Goal: Navigation & Orientation: Understand site structure

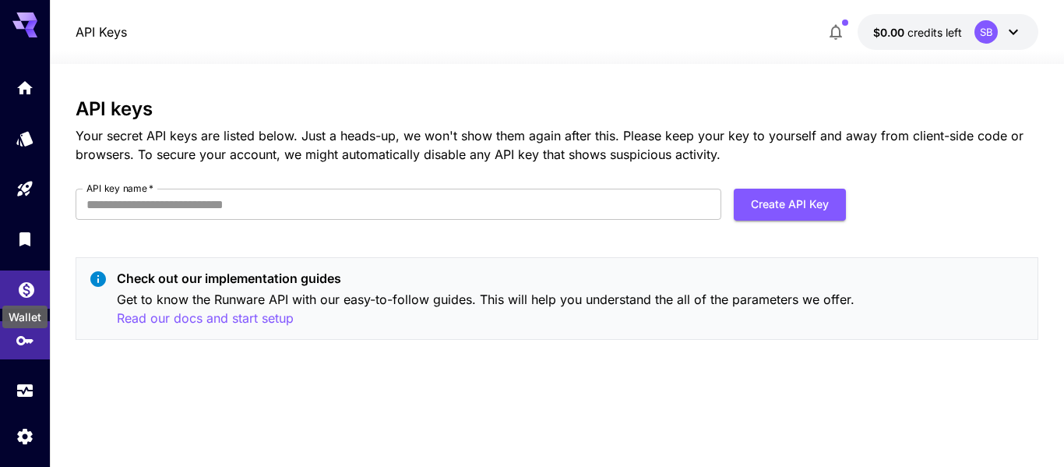
click at [22, 288] on icon "Wallet" at bounding box center [27, 285] width 16 height 16
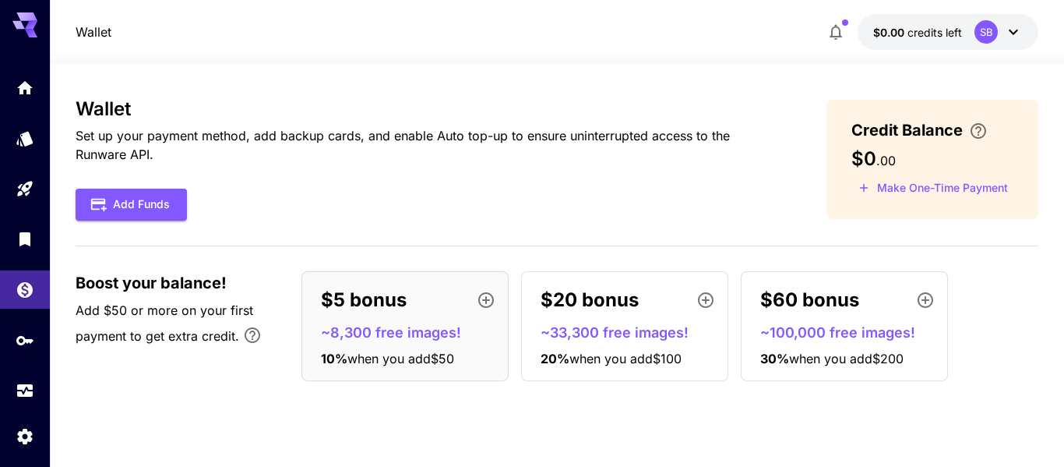
click at [1006, 32] on icon at bounding box center [1013, 32] width 19 height 19
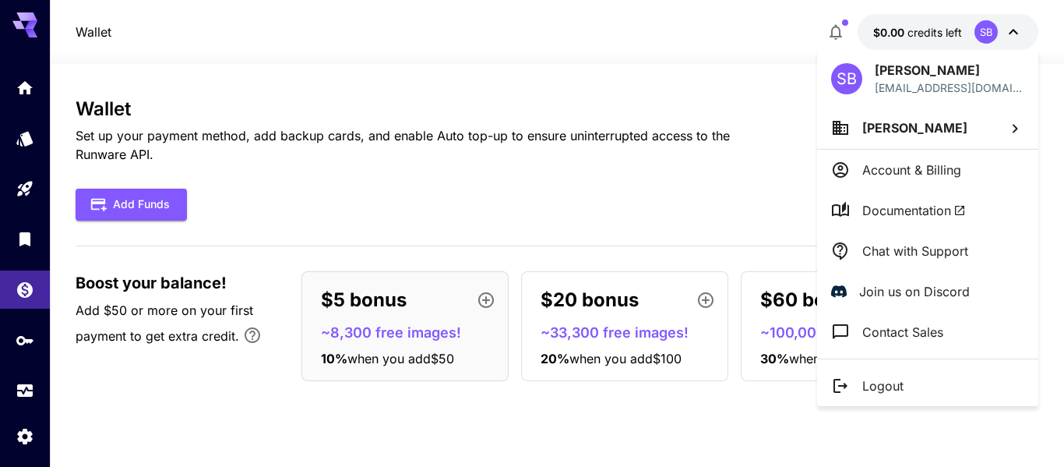
click at [948, 170] on p "Account & Billing" at bounding box center [911, 169] width 99 height 19
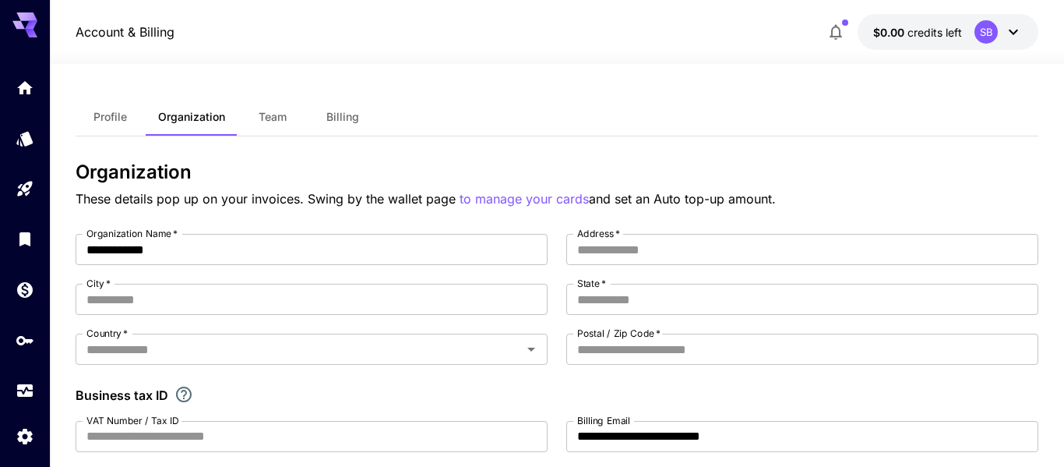
scroll to position [2, 0]
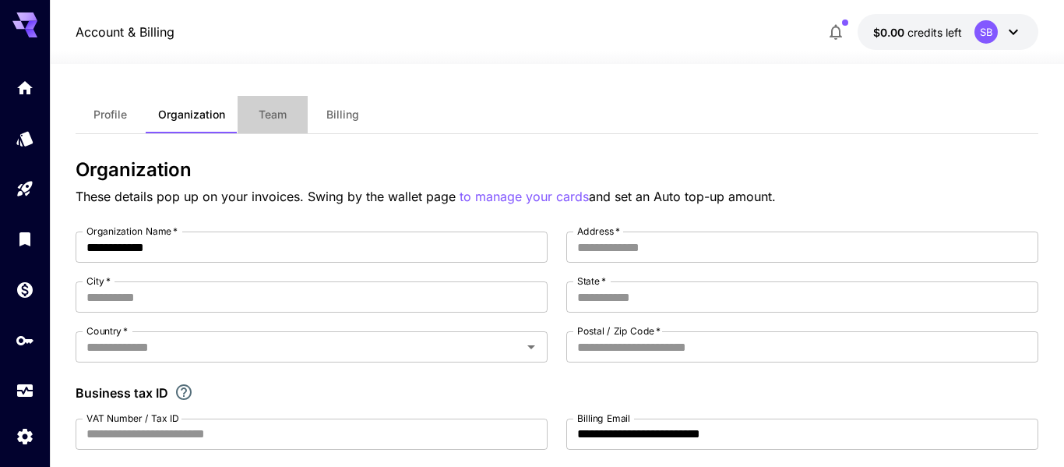
click at [287, 121] on button "Team" at bounding box center [273, 114] width 70 height 37
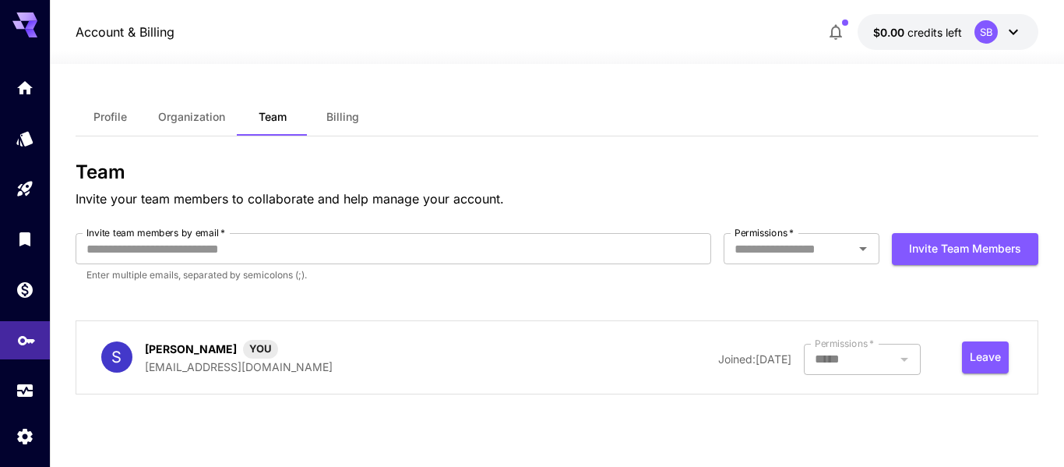
click at [7, 338] on link at bounding box center [25, 340] width 50 height 38
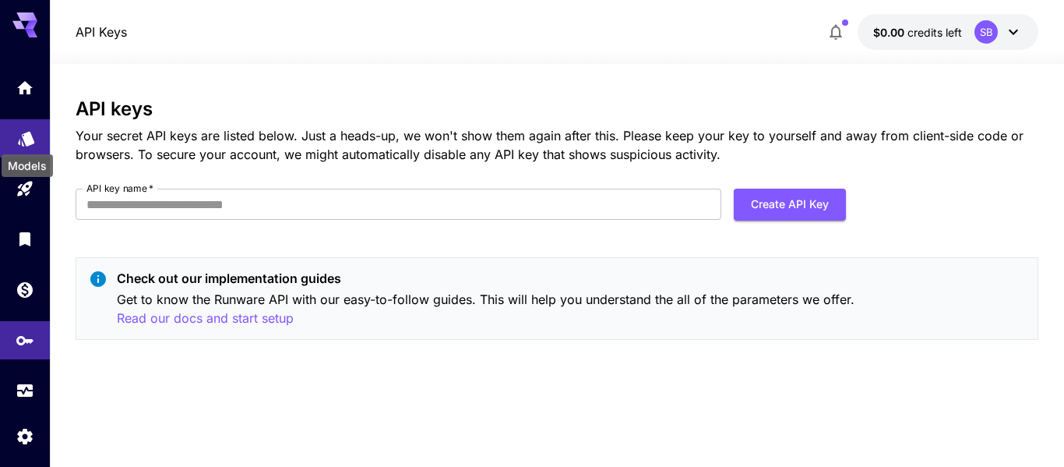
click at [32, 132] on icon "Models" at bounding box center [26, 136] width 19 height 19
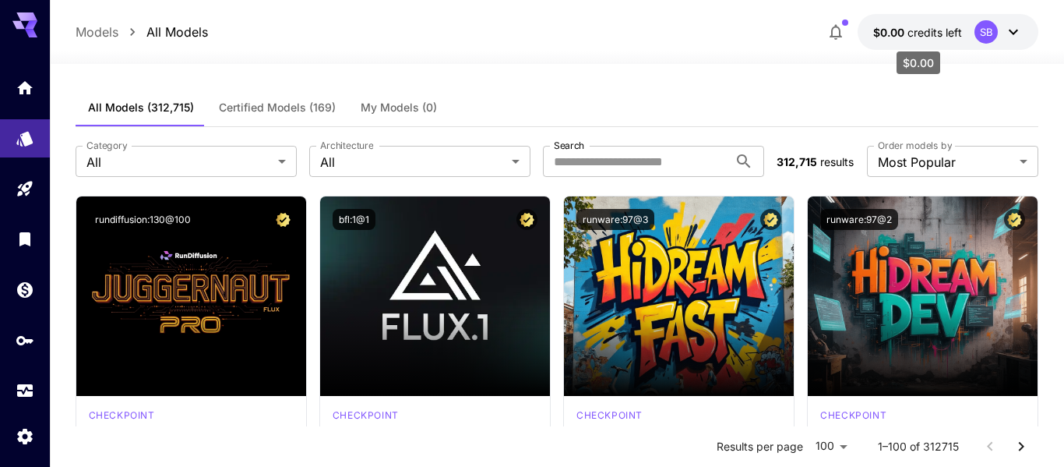
click at [893, 29] on span "$0.00" at bounding box center [890, 32] width 34 height 13
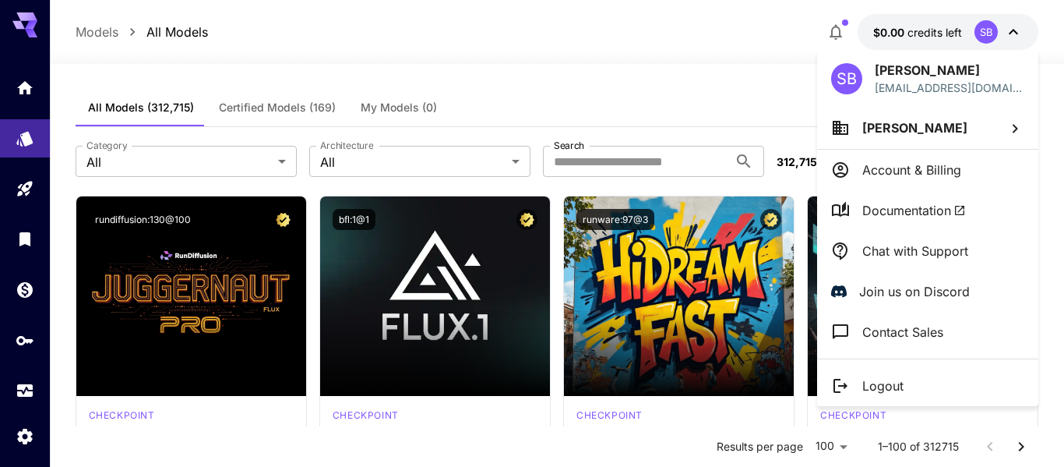
click at [264, 112] on div at bounding box center [532, 233] width 1064 height 467
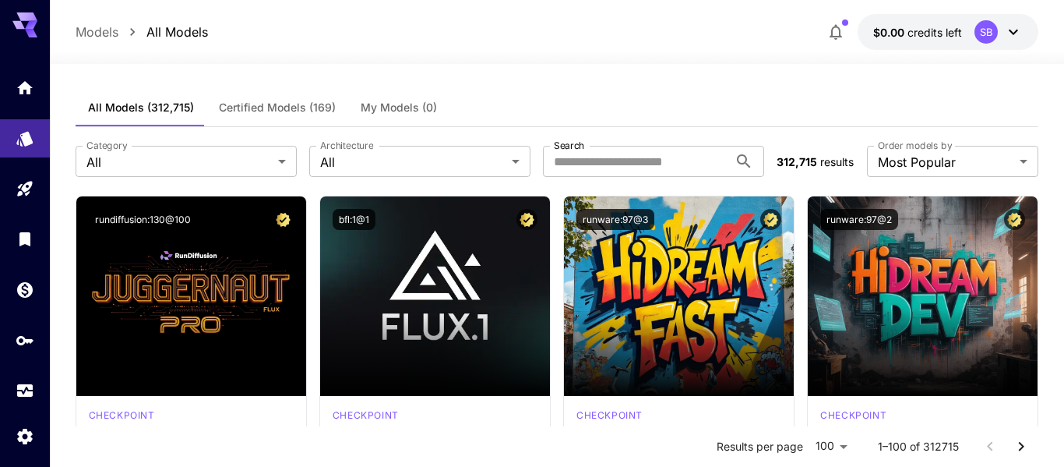
click at [254, 107] on span "Certified Models (169)" at bounding box center [277, 107] width 117 height 14
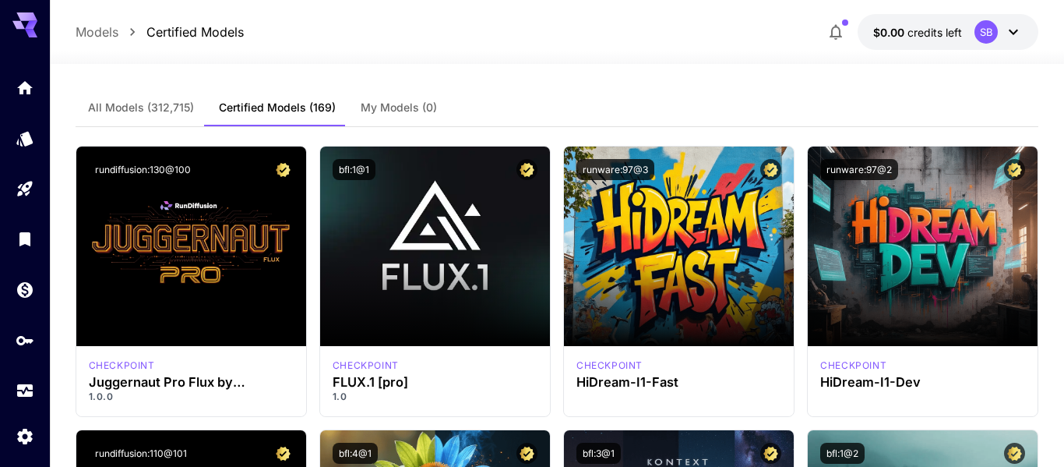
click at [125, 118] on button "All Models (312,715)" at bounding box center [141, 107] width 131 height 37
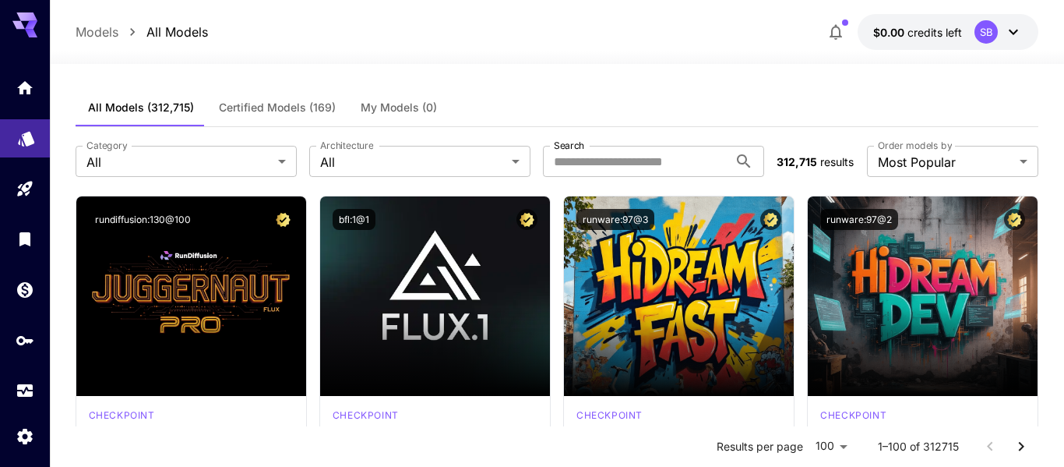
click at [29, 151] on link at bounding box center [25, 138] width 50 height 38
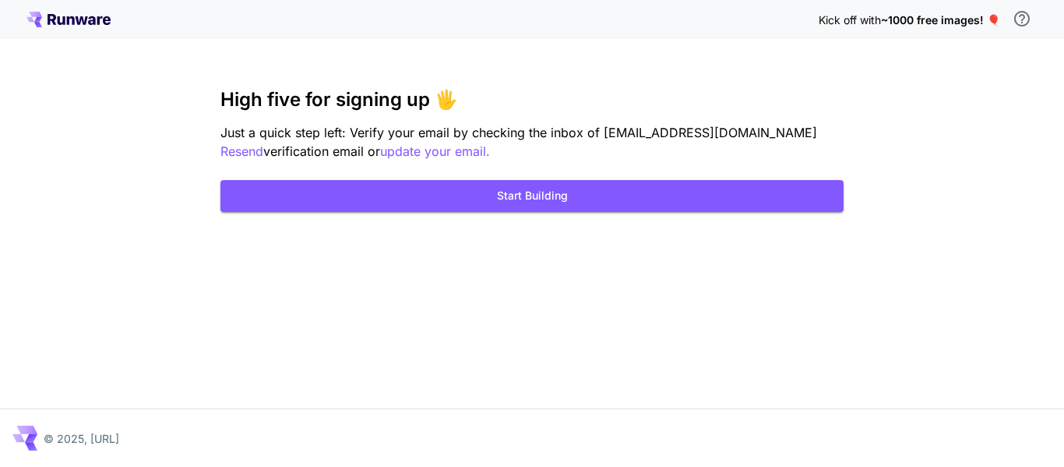
click at [470, 204] on button "Start Building" at bounding box center [531, 196] width 623 height 32
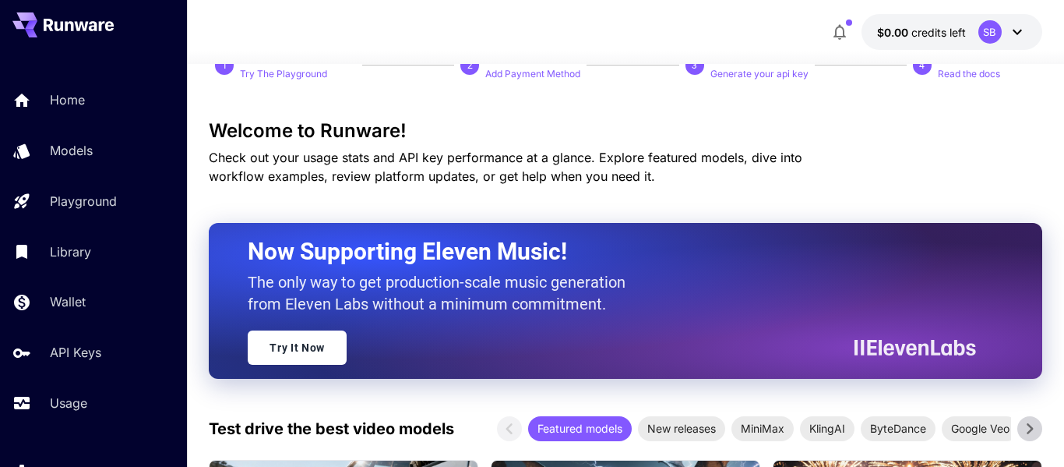
scroll to position [147, 0]
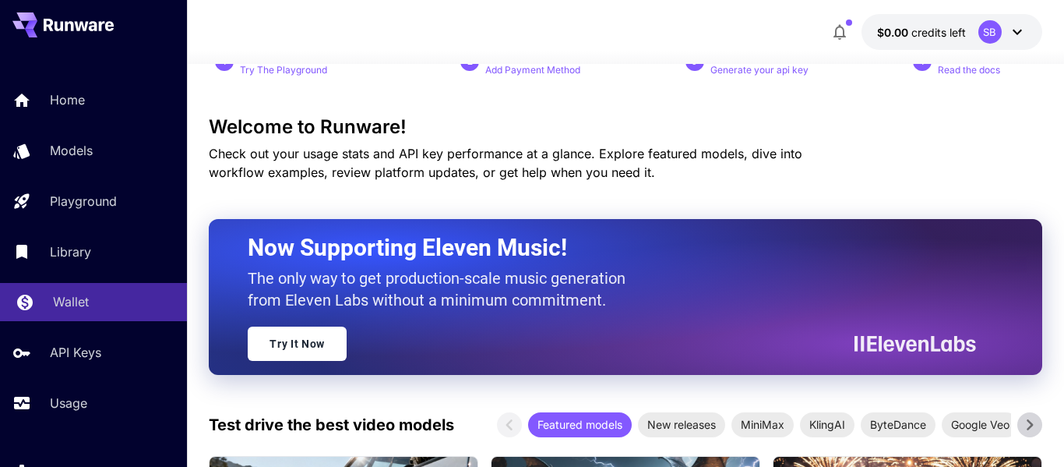
click at [72, 312] on link "Wallet" at bounding box center [93, 302] width 187 height 38
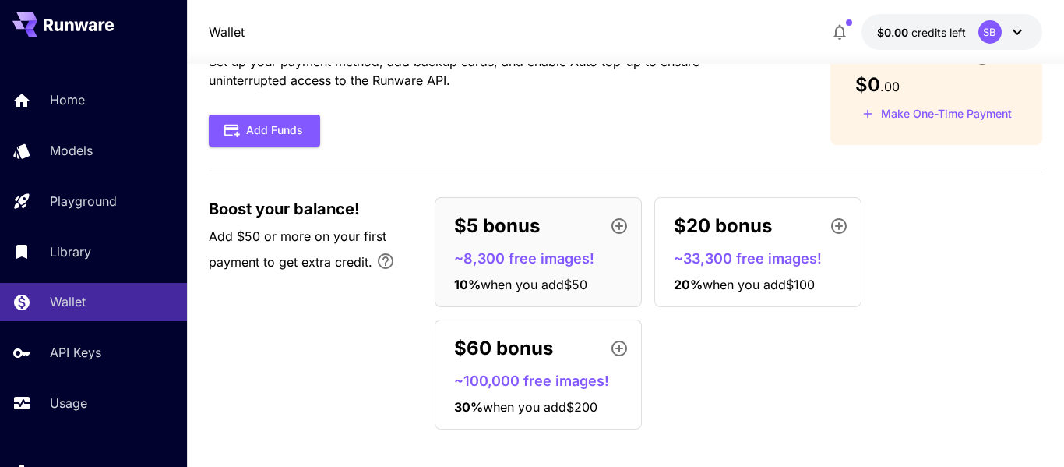
scroll to position [83, 0]
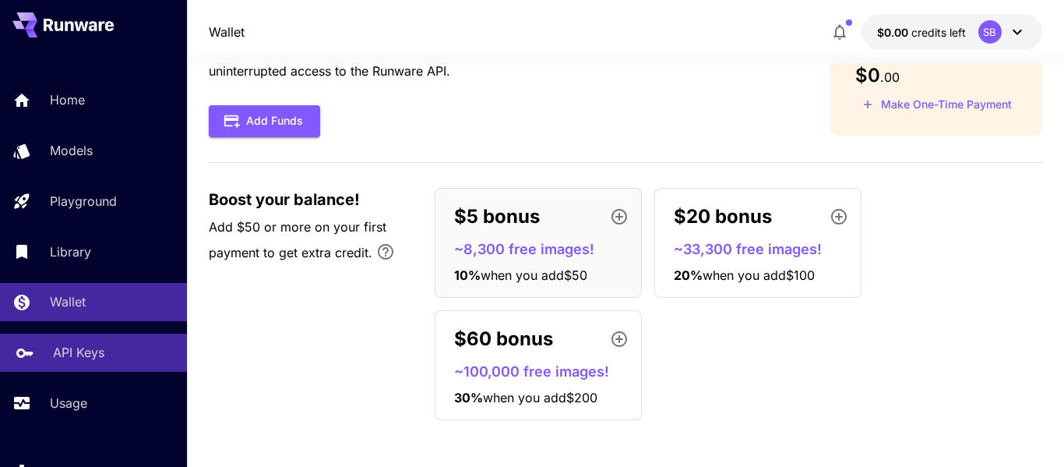
click at [78, 359] on p "API Keys" at bounding box center [78, 352] width 51 height 19
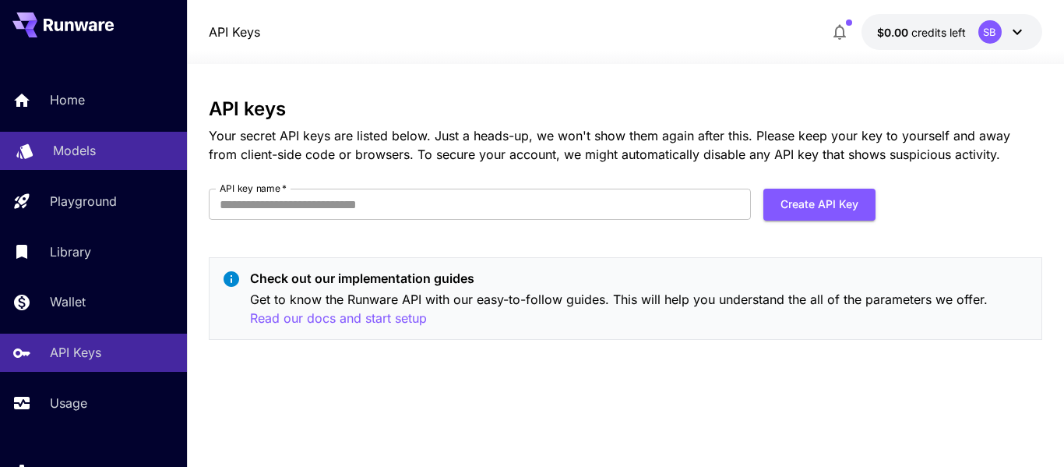
click at [85, 161] on link "Models" at bounding box center [93, 151] width 187 height 38
